Goal: Information Seeking & Learning: Learn about a topic

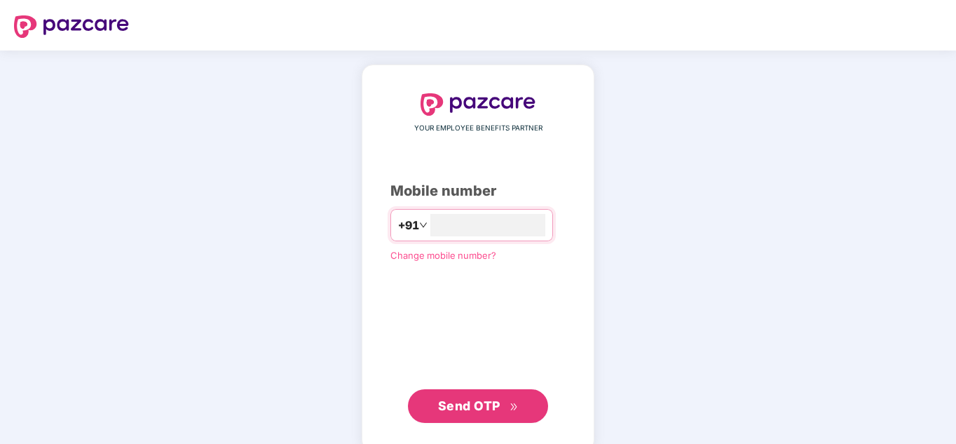
type input "**********"
click at [454, 406] on span "Send OTP" at bounding box center [469, 405] width 62 height 15
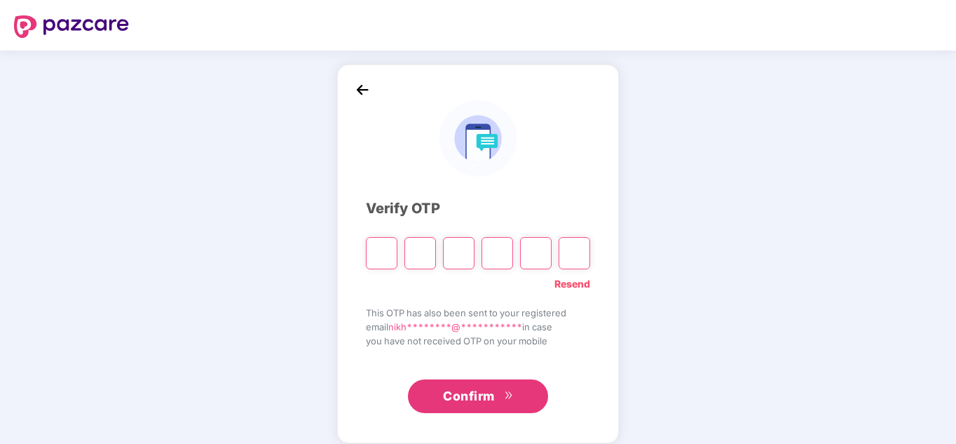
type input "*"
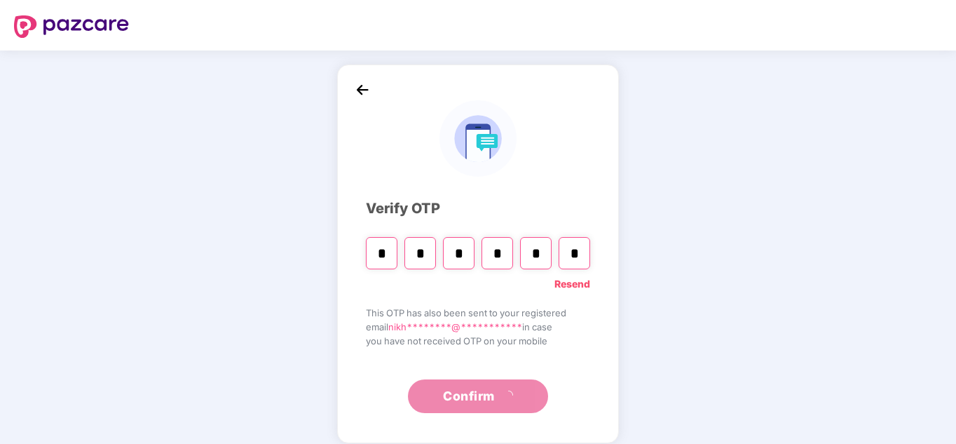
type input "*"
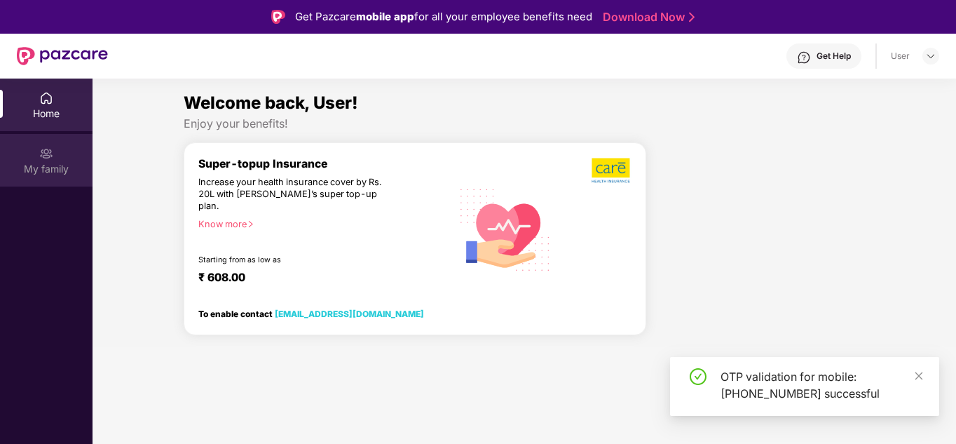
click at [41, 177] on div "My family" at bounding box center [46, 160] width 93 height 53
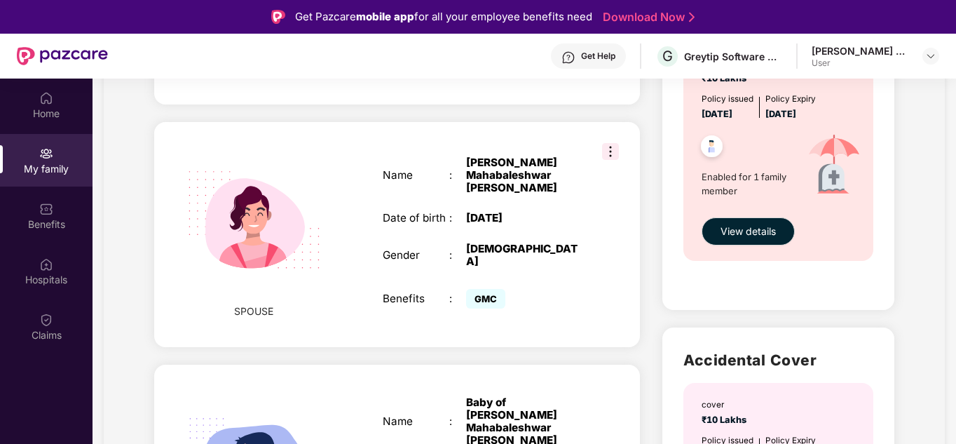
scroll to position [507, 0]
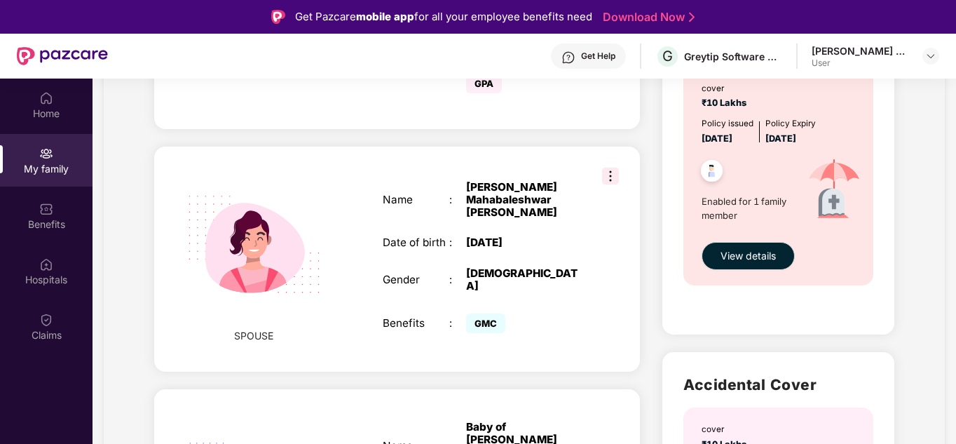
click at [611, 168] on img at bounding box center [610, 176] width 17 height 17
click at [606, 274] on div "SPOUSE Name : [PERSON_NAME] Mahabaleshwar [PERSON_NAME] Date of birth : [DEMOGR…" at bounding box center [397, 259] width 486 height 225
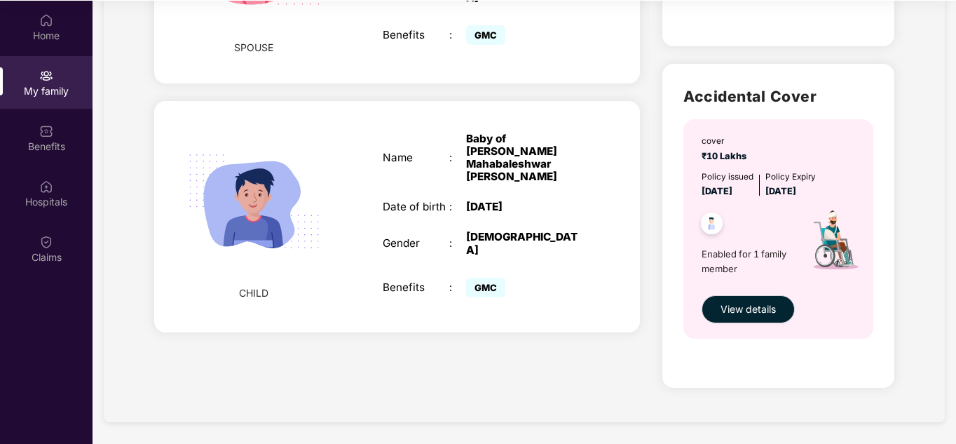
scroll to position [79, 0]
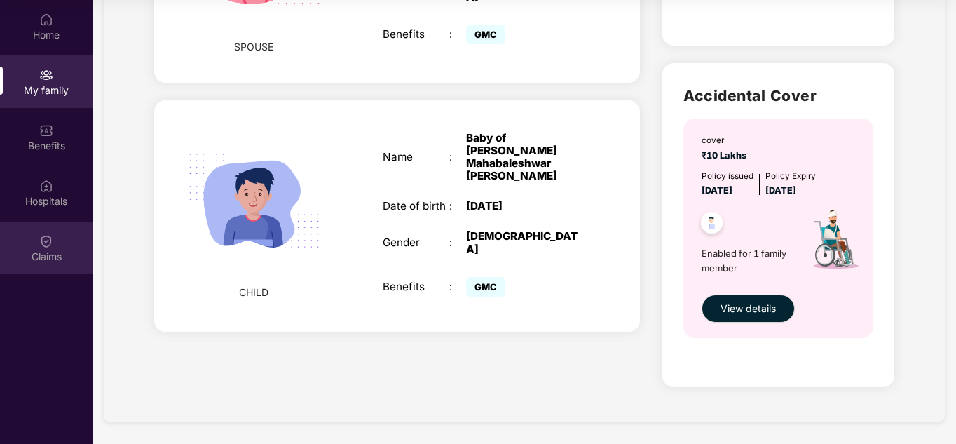
click at [43, 243] on img at bounding box center [46, 240] width 14 height 14
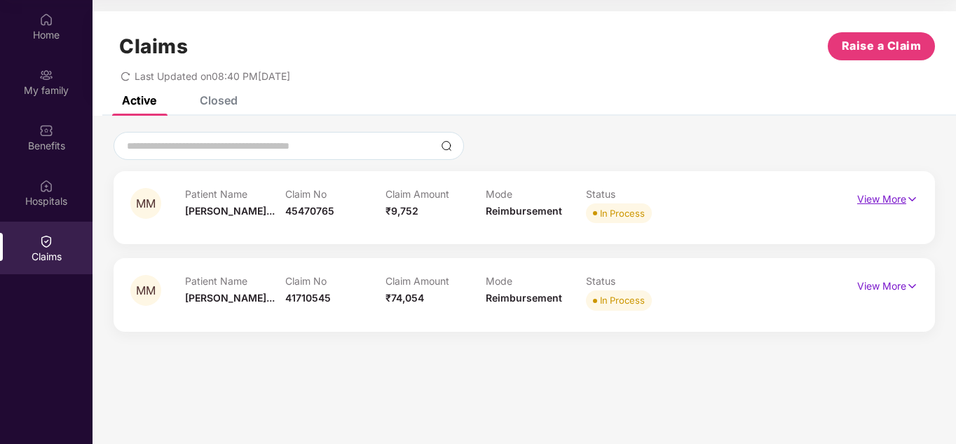
click at [859, 205] on p "View More" at bounding box center [887, 197] width 61 height 19
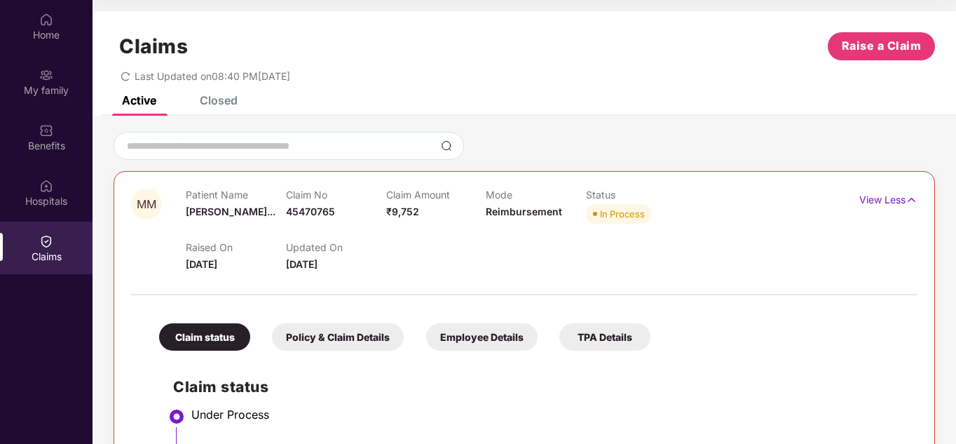
click at [883, 209] on div "View Less" at bounding box center [888, 200] width 58 height 22
click at [906, 203] on img at bounding box center [912, 199] width 12 height 15
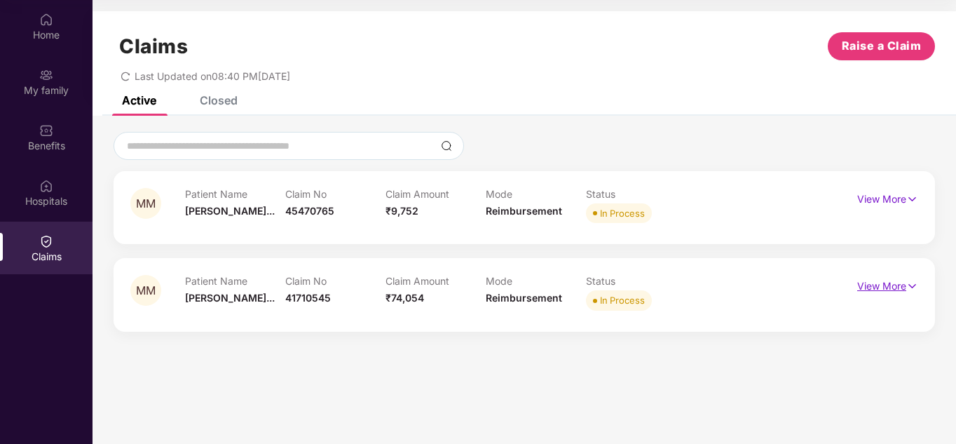
drag, startPoint x: 900, startPoint y: 272, endPoint x: 900, endPoint y: 282, distance: 10.5
click at [900, 273] on div "MM Patient Name [PERSON_NAME]... Claim No 41710545 Claim Amount ₹74,054 Mode Re…" at bounding box center [525, 294] width 822 height 73
click at [900, 282] on p "View More" at bounding box center [887, 284] width 61 height 19
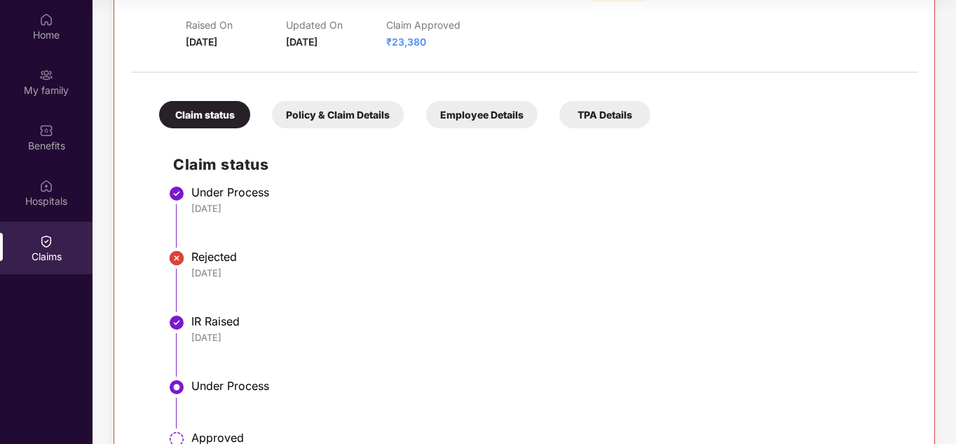
scroll to position [151, 0]
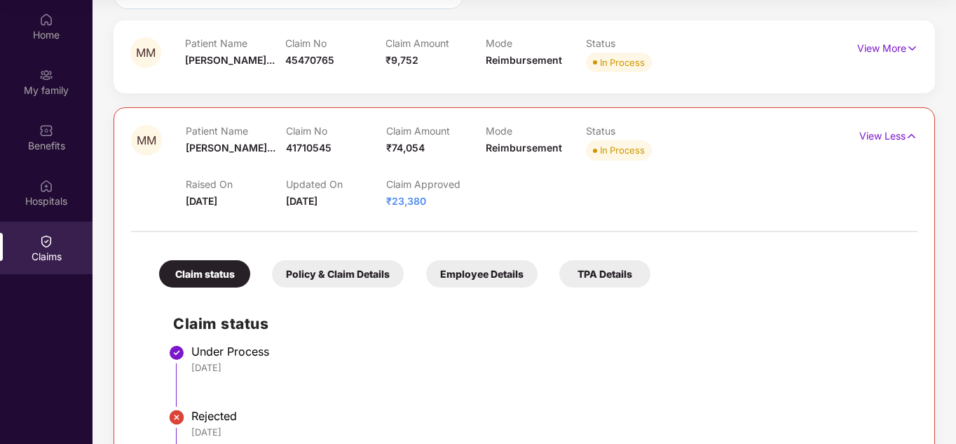
drag, startPoint x: 953, startPoint y: 58, endPoint x: 941, endPoint y: 54, distance: 13.3
click at [945, 54] on div "MM Patient Name [PERSON_NAME]... Claim No 45470765 Claim Amount ₹9,752 Mode Rei…" at bounding box center [525, 345] width 864 height 729
click at [902, 50] on p "View More" at bounding box center [887, 46] width 61 height 19
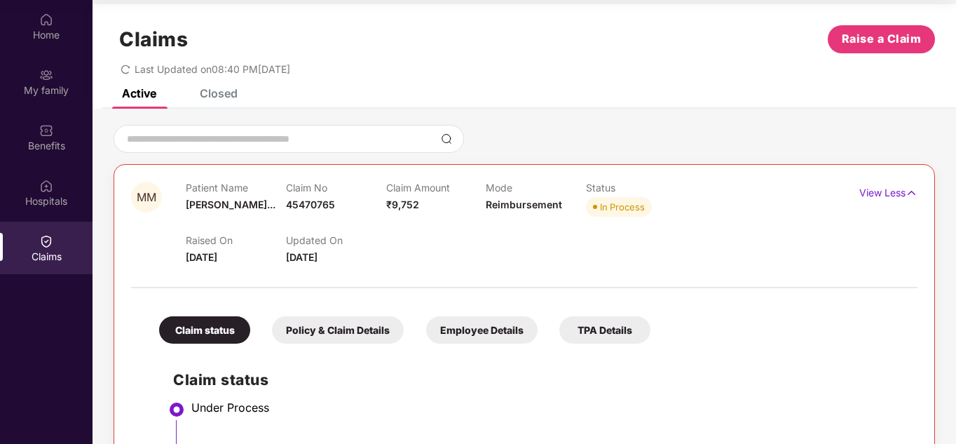
scroll to position [0, 0]
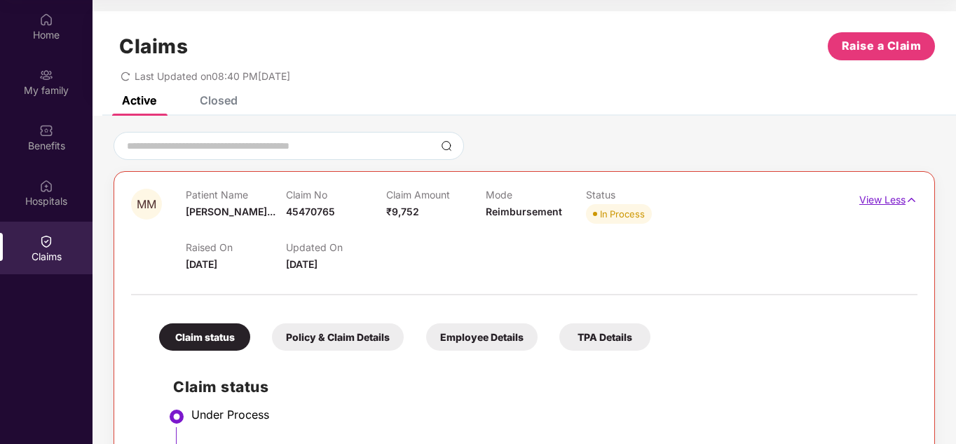
click at [913, 200] on img at bounding box center [912, 199] width 12 height 15
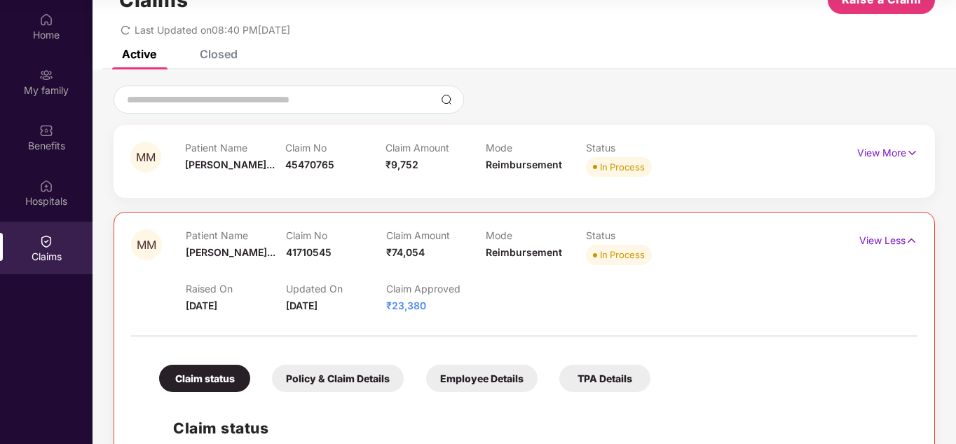
scroll to position [70, 0]
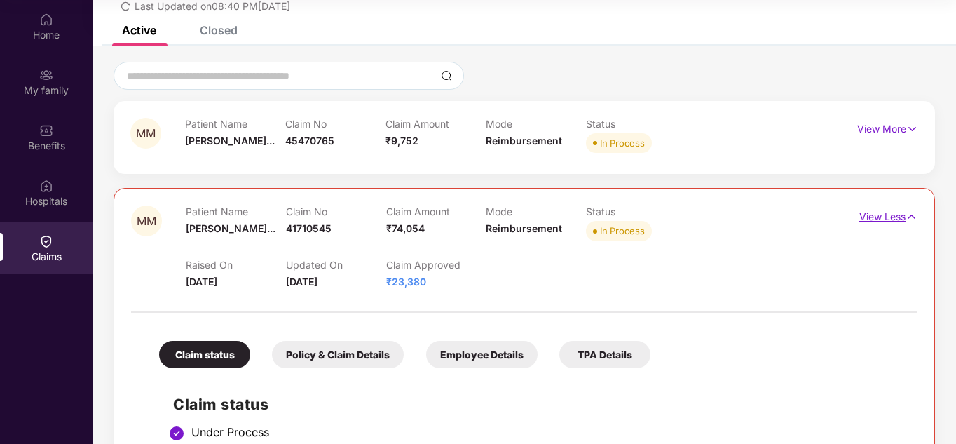
click at [904, 217] on p "View Less" at bounding box center [888, 214] width 58 height 19
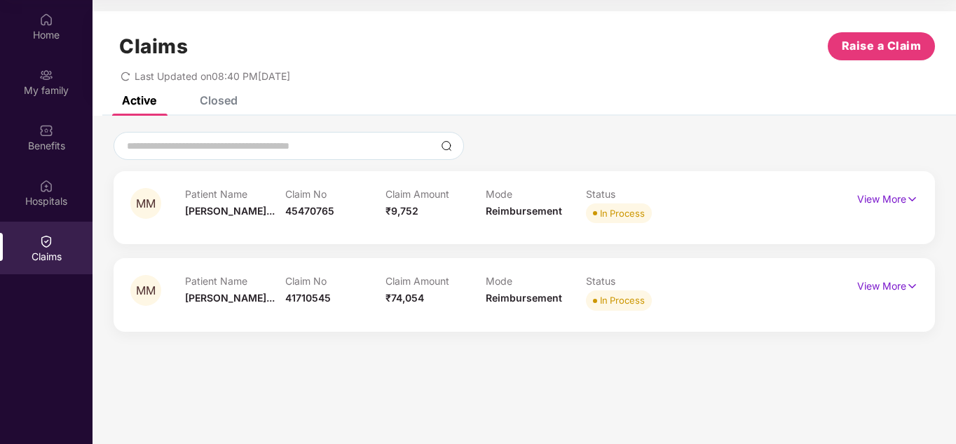
click at [198, 105] on div "Closed" at bounding box center [208, 100] width 59 height 14
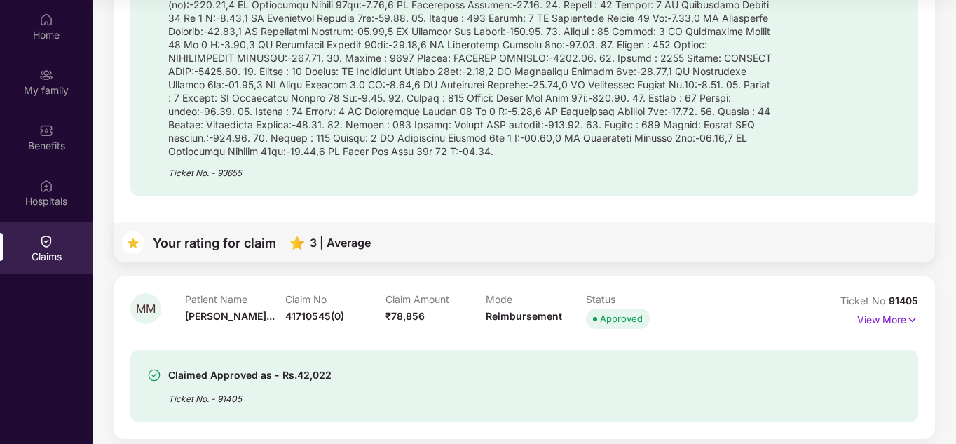
scroll to position [518, 0]
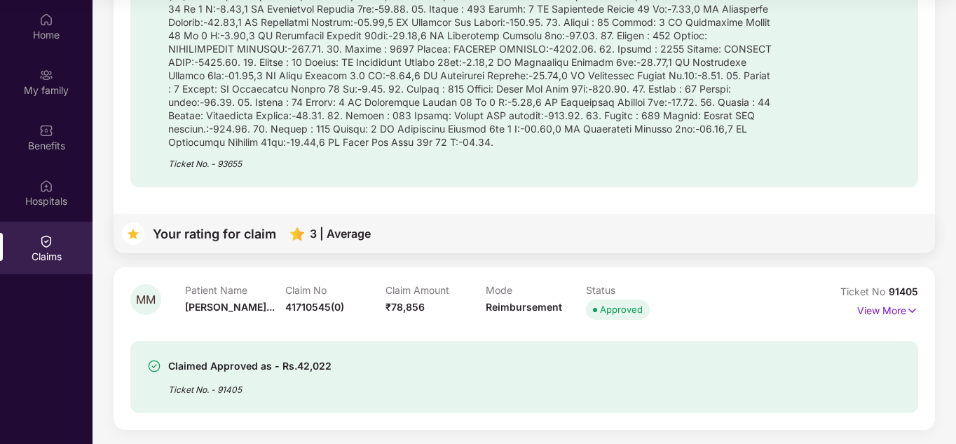
click at [327, 383] on div "Ticket No. - 91405" at bounding box center [249, 385] width 163 height 22
click at [874, 320] on div "View More" at bounding box center [887, 310] width 61 height 22
click at [872, 312] on p "View More" at bounding box center [887, 308] width 61 height 19
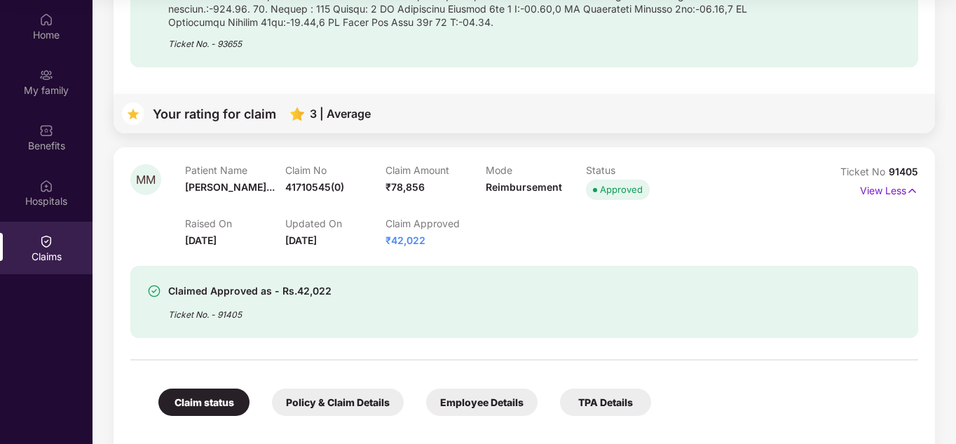
scroll to position [708, 0]
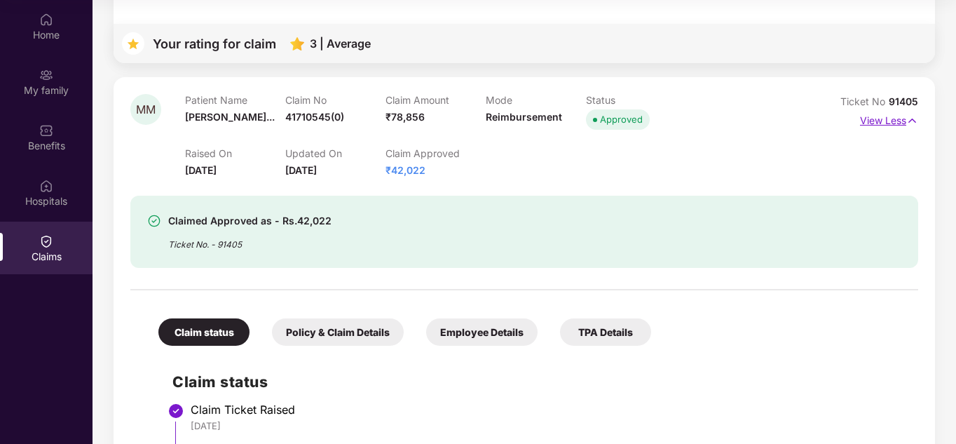
click at [885, 123] on p "View Less" at bounding box center [889, 118] width 58 height 19
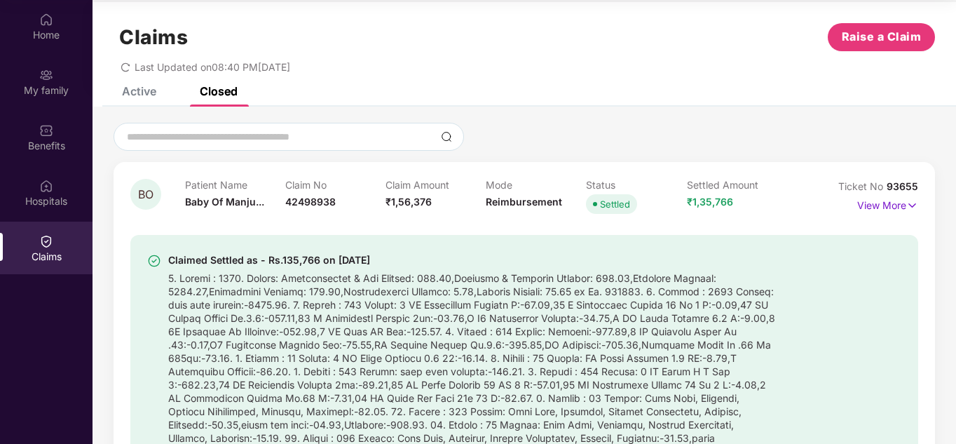
scroll to position [0, 0]
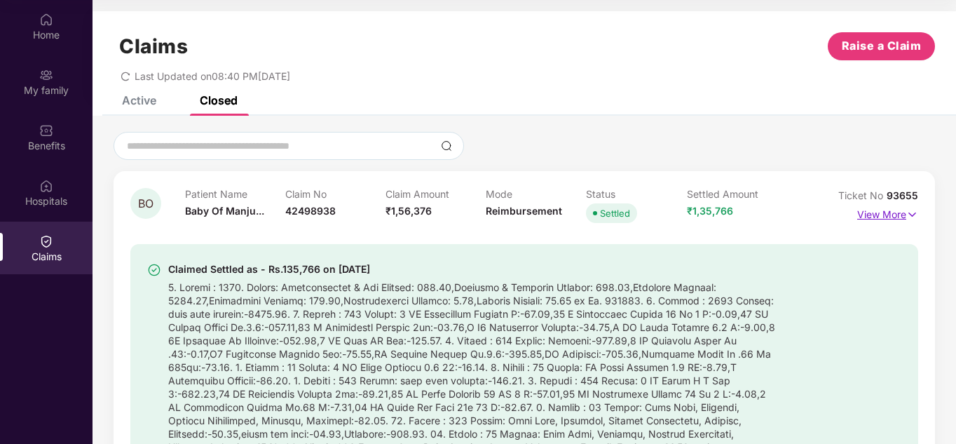
click at [894, 216] on p "View More" at bounding box center [887, 212] width 61 height 19
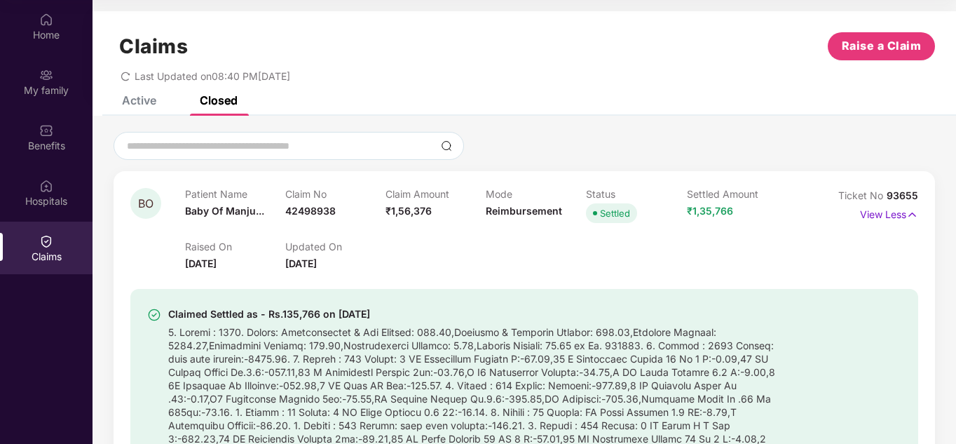
click at [147, 105] on div "Active" at bounding box center [139, 100] width 34 height 14
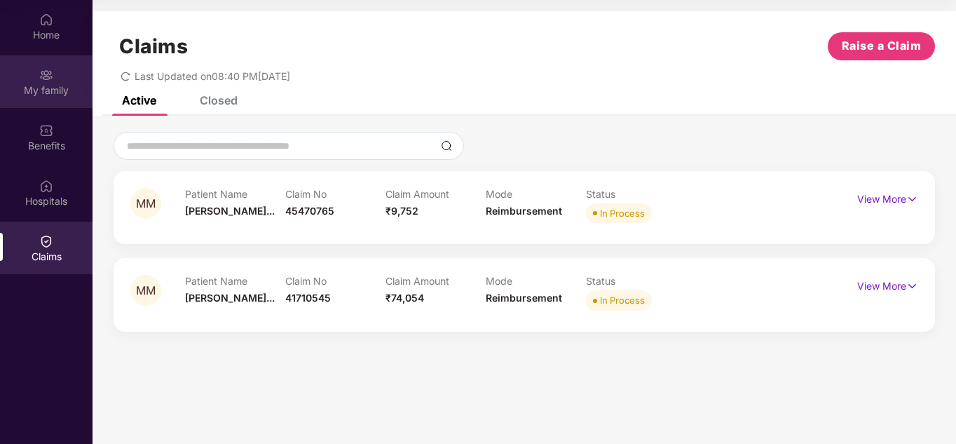
click at [52, 81] on img at bounding box center [46, 75] width 14 height 14
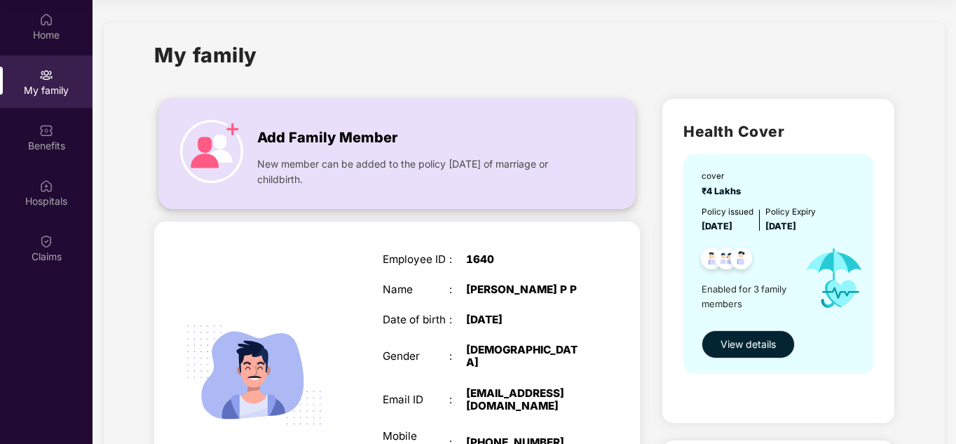
click at [292, 159] on span "New member can be added to the policy [DATE] of marriage or childbirth." at bounding box center [419, 171] width 325 height 31
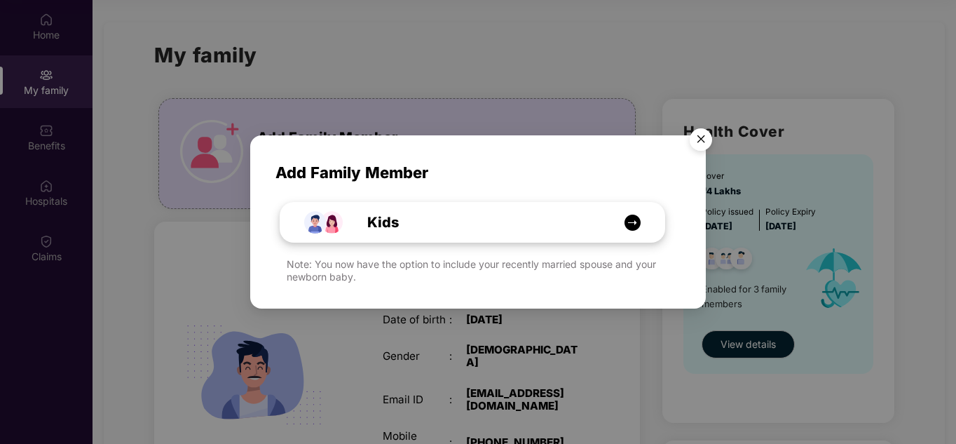
click at [628, 224] on img at bounding box center [633, 223] width 18 height 18
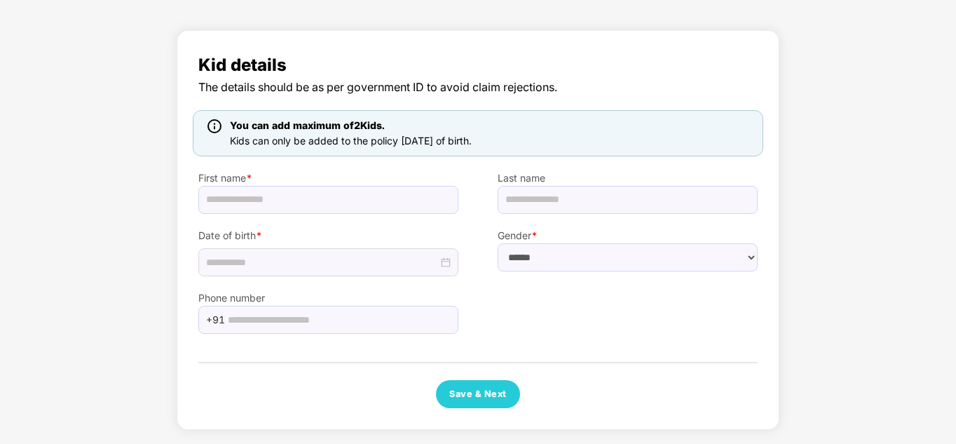
click at [864, 123] on div "Kid details The details should be as per government ID to avoid claim rejection…" at bounding box center [478, 233] width 956 height 421
click at [852, 120] on div "Kid details The details should be as per government ID to avoid claim rejection…" at bounding box center [478, 233] width 956 height 421
drag, startPoint x: 174, startPoint y: 177, endPoint x: 48, endPoint y: 23, distance: 198.7
click at [172, 174] on div "Kid details The details should be as per government ID to avoid claim rejection…" at bounding box center [478, 233] width 956 height 421
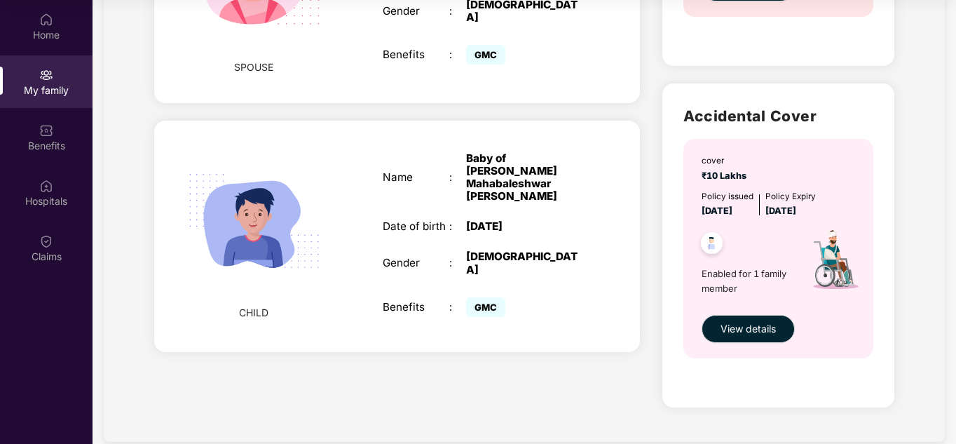
scroll to position [701, 0]
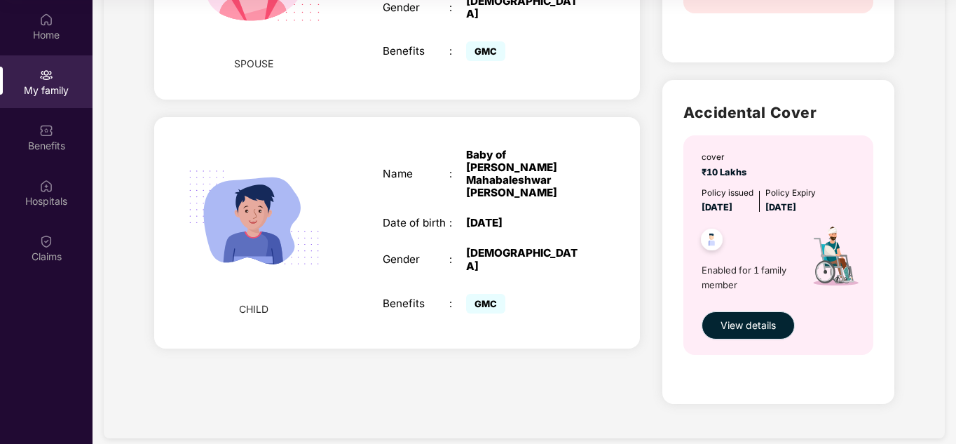
click at [742, 327] on span "View details" at bounding box center [748, 325] width 55 height 15
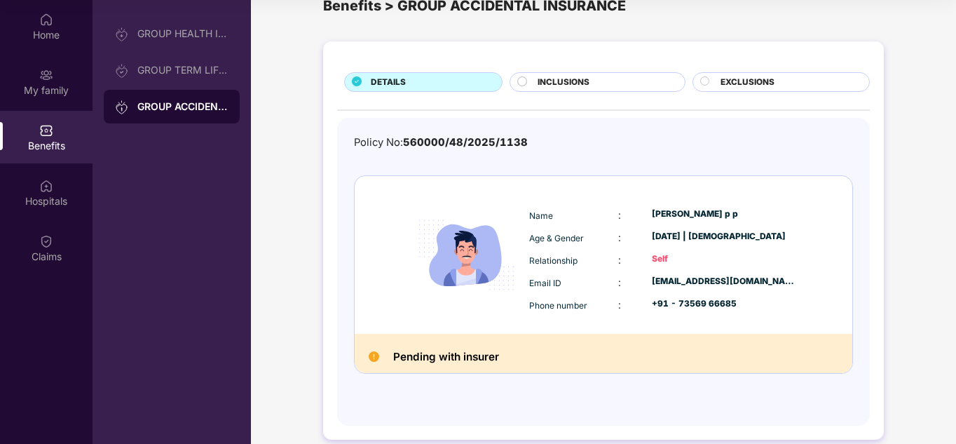
scroll to position [50, 0]
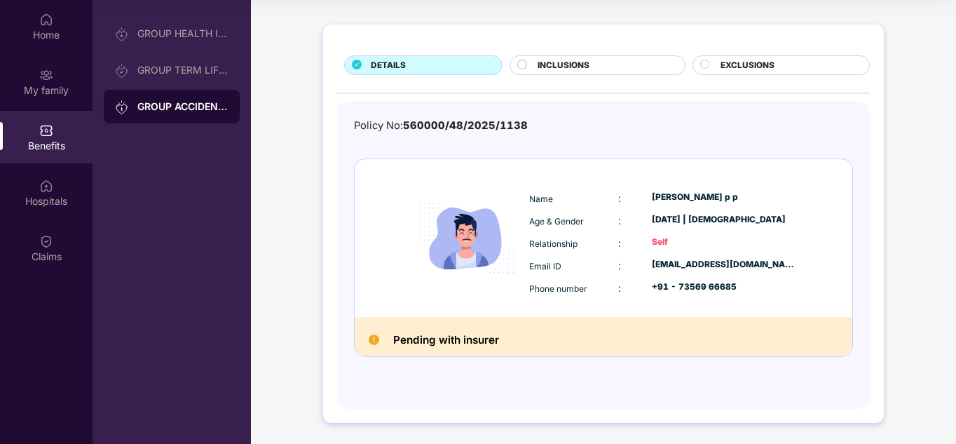
click at [568, 64] on span "INCLUSIONS" at bounding box center [564, 65] width 52 height 13
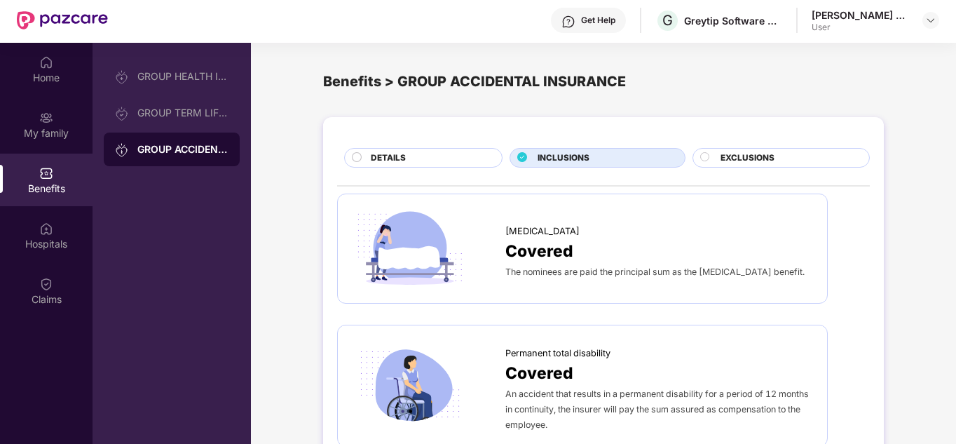
scroll to position [0, 0]
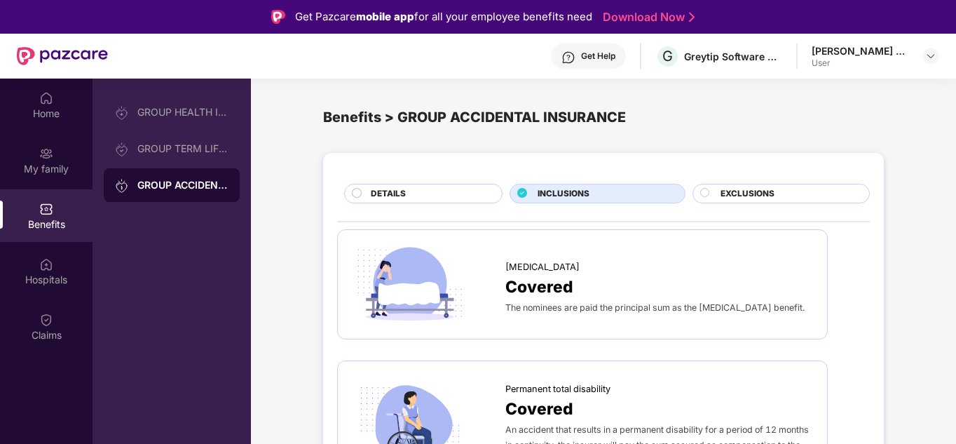
click at [737, 194] on span "EXCLUSIONS" at bounding box center [748, 193] width 54 height 13
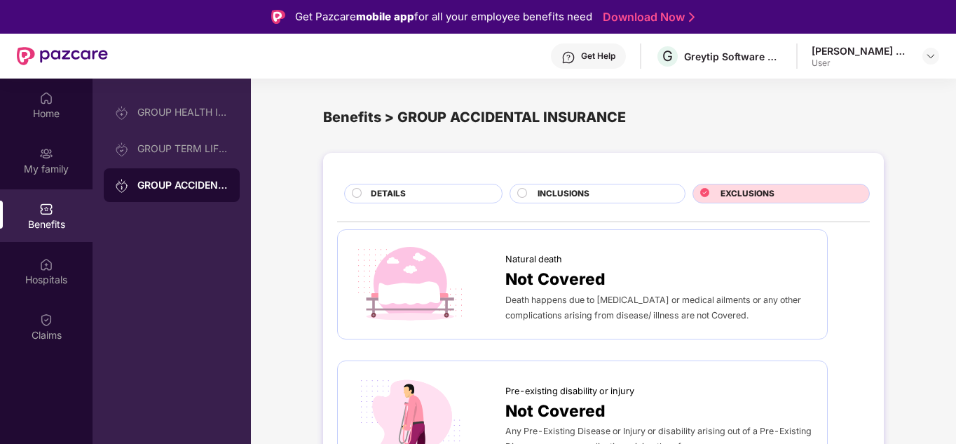
scroll to position [70, 0]
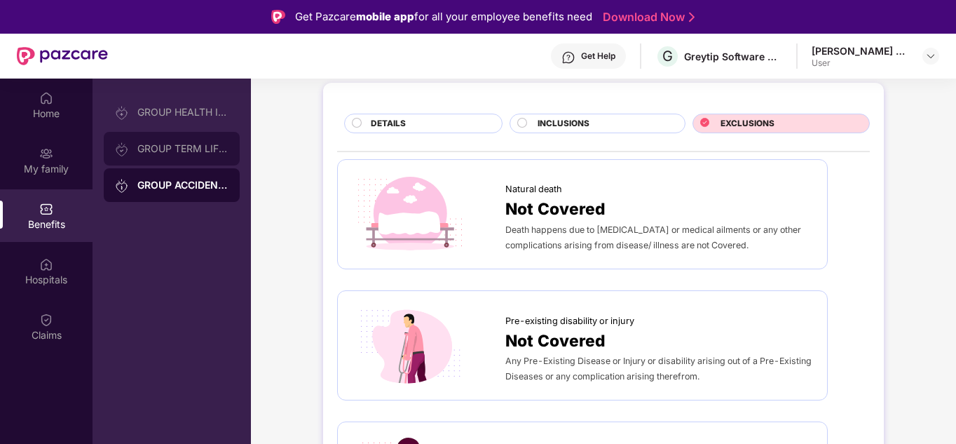
click at [142, 144] on div "GROUP TERM LIFE INSURANCE" at bounding box center [182, 148] width 91 height 11
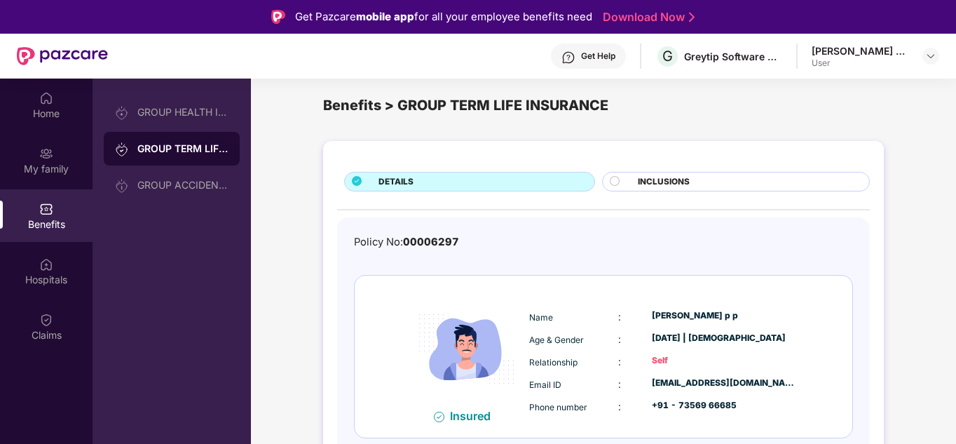
scroll to position [15, 0]
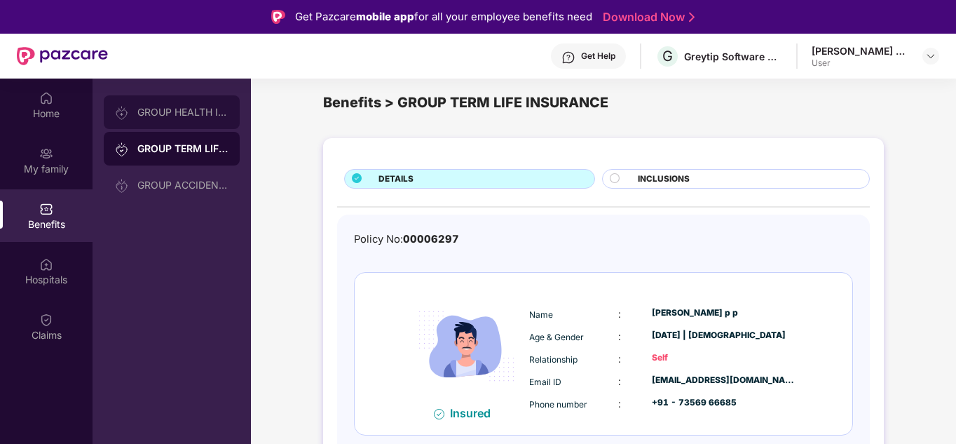
click at [158, 120] on div "GROUP HEALTH INSURANCE" at bounding box center [172, 112] width 136 height 34
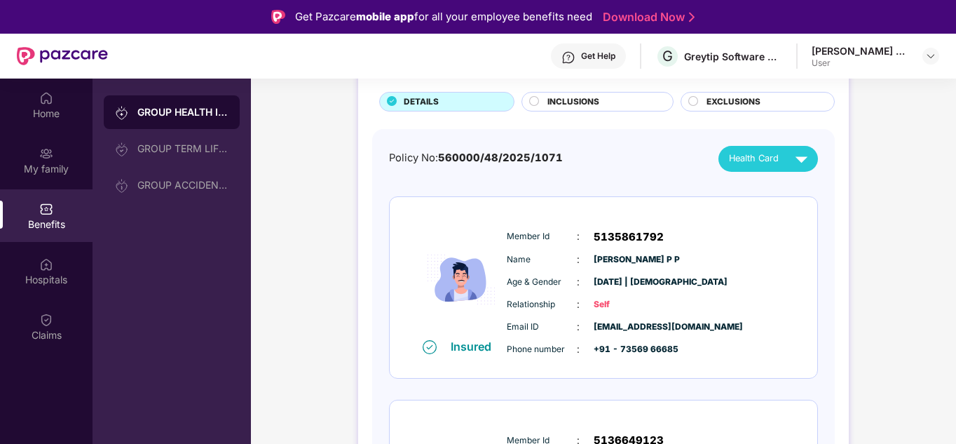
scroll to position [0, 0]
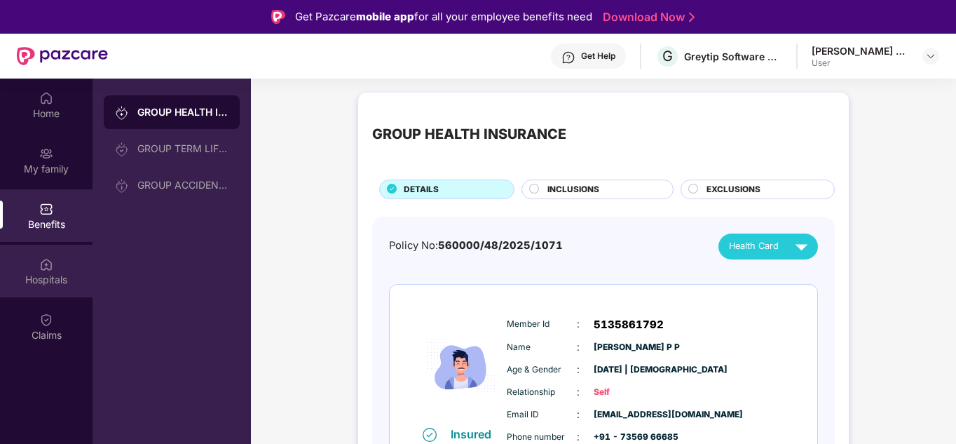
click at [47, 294] on div "Hospitals" at bounding box center [46, 271] width 93 height 53
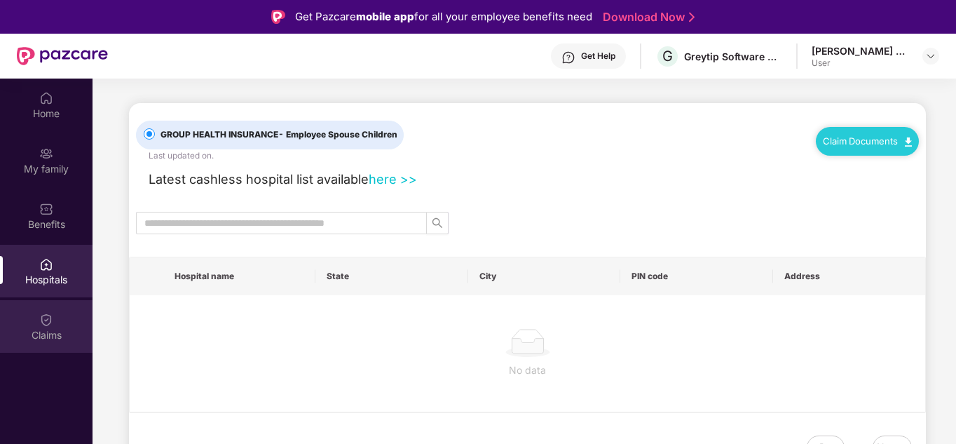
click at [45, 325] on img at bounding box center [46, 320] width 14 height 14
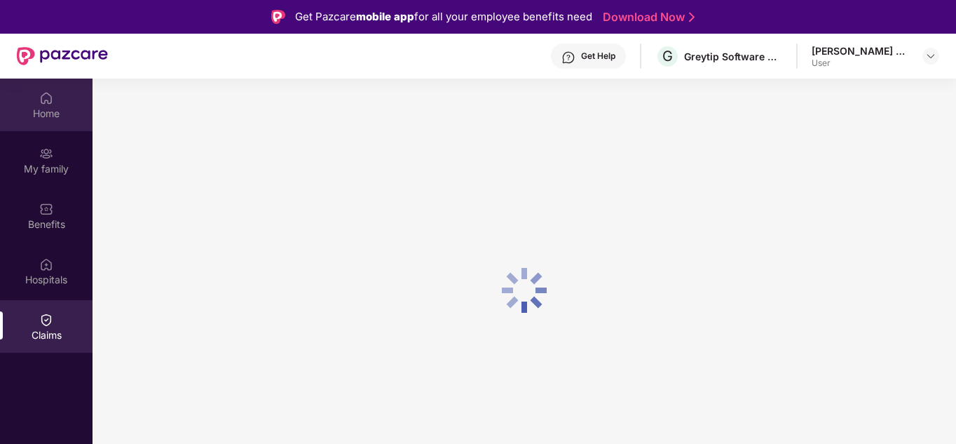
click at [42, 87] on div "Home" at bounding box center [46, 105] width 93 height 53
